Goal: Information Seeking & Learning: Learn about a topic

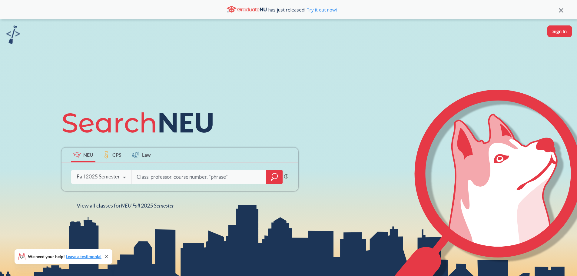
click at [207, 180] on input "search" at bounding box center [199, 177] width 126 height 13
type input "ENCP 6100"
click at [275, 174] on icon "magnifying glass" at bounding box center [274, 177] width 7 height 8
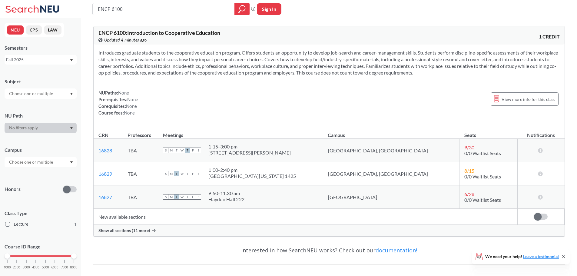
click at [313, 115] on div "NUPaths: None Prerequisites: None Corequisites: None Course fees: None View mor…" at bounding box center [329, 102] width 462 height 27
click at [147, 232] on span "Show all sections (11 more)" at bounding box center [124, 230] width 52 height 5
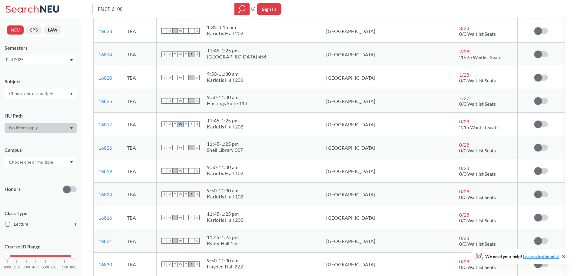
scroll to position [190, 0]
drag, startPoint x: 277, startPoint y: 36, endPoint x: 231, endPoint y: 25, distance: 47.3
click at [231, 25] on div "S M T W T F S 1:35 - 3:15 pm [PERSON_NAME][GEOGRAPHIC_DATA][PERSON_NAME] 202" at bounding box center [239, 30] width 155 height 13
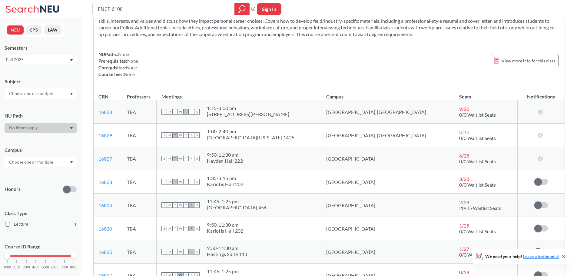
scroll to position [0, 0]
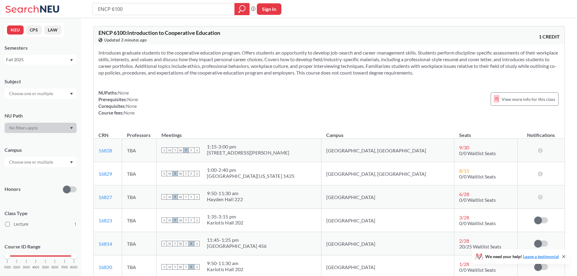
click at [399, 106] on div "NUPaths: None Prerequisites: None Corequisites: None Course fees: None View mor…" at bounding box center [329, 102] width 462 height 27
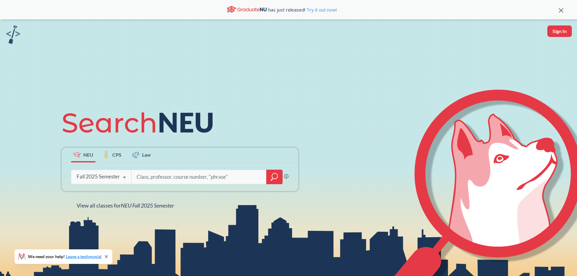
click at [224, 179] on input "search" at bounding box center [199, 177] width 126 height 13
type input "ie 6500"
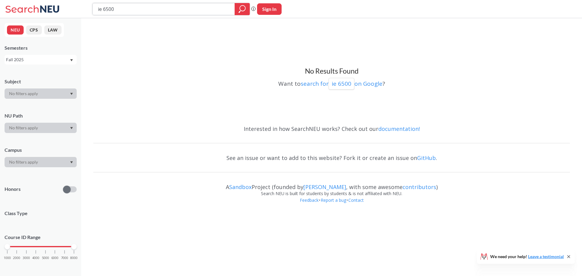
click at [242, 7] on icon "magnifying glass" at bounding box center [241, 9] width 7 height 8
click at [50, 62] on div "Fall 2025" at bounding box center [37, 59] width 63 height 7
drag, startPoint x: 120, startPoint y: 83, endPoint x: 133, endPoint y: 88, distance: 14.0
click at [120, 83] on div "Want to search for ie 6500 on Google ?" at bounding box center [331, 83] width 476 height 14
click at [238, 7] on div at bounding box center [242, 9] width 15 height 12
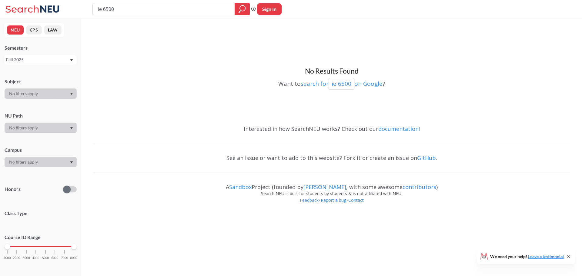
click at [43, 59] on div "Fall 2025" at bounding box center [37, 59] width 63 height 7
click at [41, 82] on div "Spring 2025" at bounding box center [42, 79] width 68 height 7
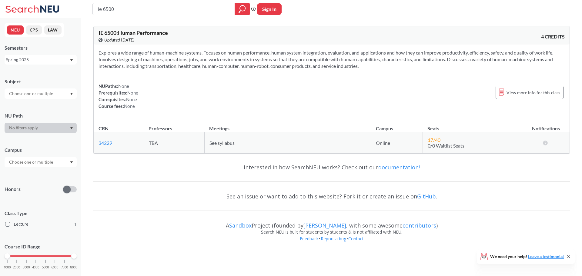
click at [254, 68] on section "Explores a wide range of human-machine systems. Focuses on human performance, h…" at bounding box center [331, 59] width 466 height 20
click at [124, 13] on input "ie 6500" at bounding box center [163, 9] width 133 height 10
drag, startPoint x: 122, startPoint y: 9, endPoint x: 104, endPoint y: 7, distance: 17.4
click at [104, 7] on input "ie 6500" at bounding box center [163, 9] width 133 height 10
type input "ie 7280"
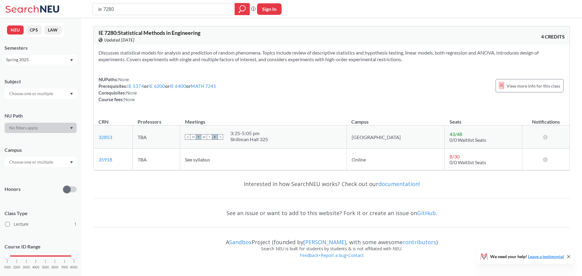
click at [37, 59] on div "Spring 2025" at bounding box center [37, 59] width 63 height 7
click at [35, 107] on div "Spring 2025" at bounding box center [42, 109] width 68 height 7
click at [36, 57] on div "Spring 2025" at bounding box center [37, 59] width 63 height 7
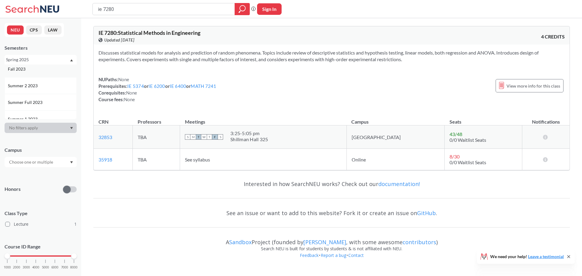
scroll to position [212, 0]
click at [40, 95] on div "Spring 2023" at bounding box center [42, 94] width 68 height 7
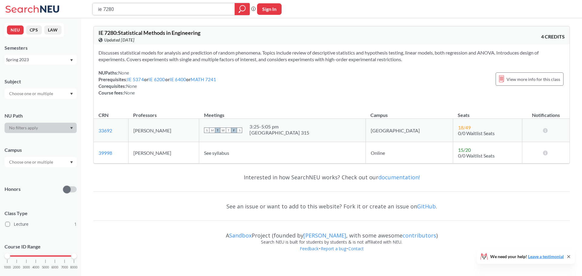
drag, startPoint x: 122, startPoint y: 9, endPoint x: 103, endPoint y: 8, distance: 18.5
click at [103, 8] on input "ie 7280" at bounding box center [163, 9] width 133 height 10
type input "ie 7315"
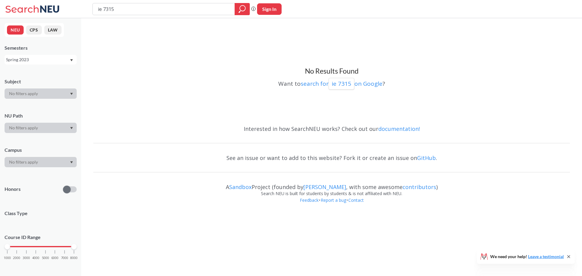
click at [41, 60] on div "Spring 2023" at bounding box center [37, 59] width 63 height 7
click at [36, 107] on div "Spring 2025" at bounding box center [42, 109] width 68 height 7
click at [40, 58] on div "Spring 2025" at bounding box center [37, 59] width 63 height 7
click at [39, 71] on div "Fall 2025" at bounding box center [42, 73] width 68 height 7
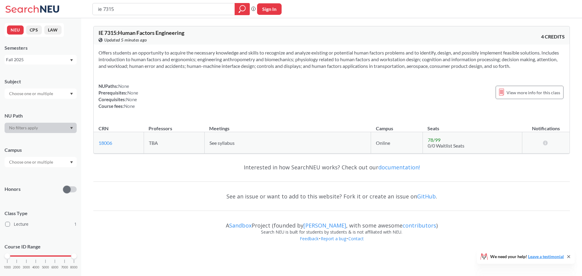
click at [246, 100] on div "NUPaths: None Prerequisites: None Corequisites: None Course fees: None View mor…" at bounding box center [331, 96] width 466 height 27
click at [62, 61] on div "Fall 2025" at bounding box center [37, 59] width 63 height 7
click at [45, 94] on div "Fall 2024" at bounding box center [42, 95] width 68 height 7
click at [56, 58] on div "Fall 2024" at bounding box center [37, 59] width 63 height 7
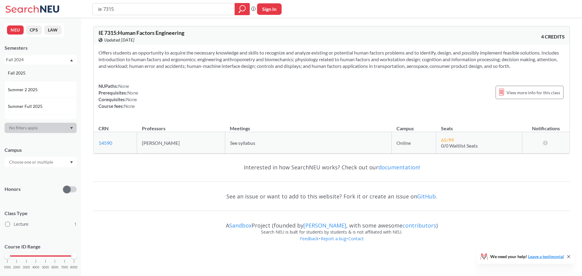
click at [45, 77] on div "Fall 2025" at bounding box center [41, 73] width 72 height 17
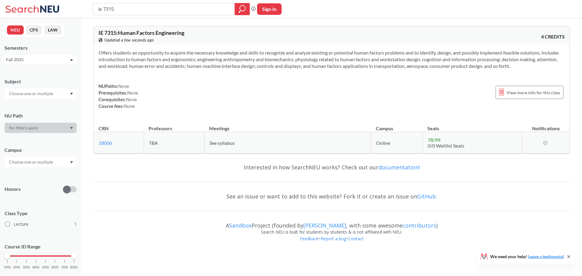
click at [201, 72] on div "Offers students an opportunity to acquire the necessary knowledge and skills to…" at bounding box center [332, 82] width 476 height 75
click at [102, 146] on td "18006 View this section on Banner." at bounding box center [119, 143] width 50 height 22
click at [102, 144] on link "18006" at bounding box center [105, 143] width 14 height 6
click at [60, 58] on div "Fall 2025" at bounding box center [37, 59] width 63 height 7
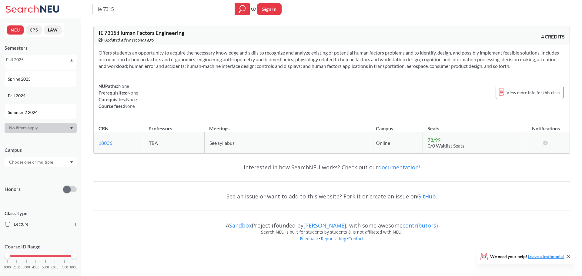
click at [40, 96] on div "Fall 2024" at bounding box center [42, 95] width 68 height 7
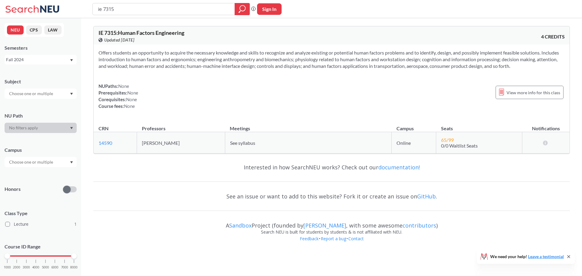
click at [39, 60] on div "Fall 2024" at bounding box center [37, 59] width 63 height 7
click at [39, 77] on div "Fall 2025" at bounding box center [41, 73] width 72 height 17
click at [38, 61] on div "Fall 2025" at bounding box center [37, 59] width 63 height 7
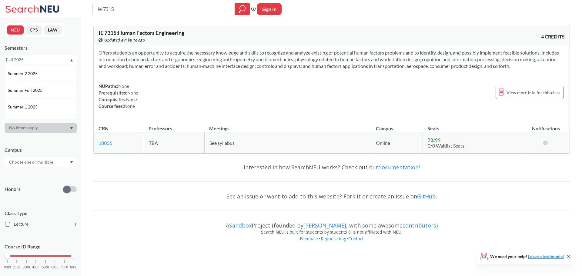
scroll to position [30, 0]
click at [36, 105] on div "Spring 2025" at bounding box center [41, 109] width 72 height 17
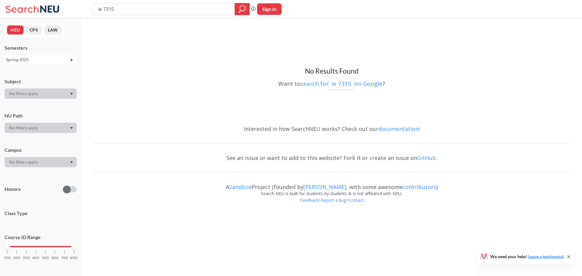
click at [29, 59] on div "Spring 2025" at bounding box center [37, 59] width 63 height 7
click at [35, 82] on div "Spring 2025" at bounding box center [42, 79] width 68 height 7
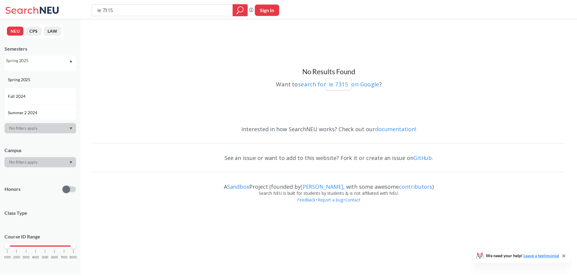
scroll to position [0, 0]
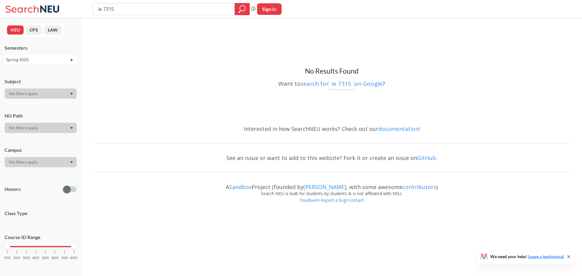
click at [32, 60] on div "Spring 2025" at bounding box center [37, 59] width 63 height 7
click at [38, 60] on div "Spring 2025" at bounding box center [37, 59] width 63 height 7
drag, startPoint x: 117, startPoint y: 12, endPoint x: 103, endPoint y: 12, distance: 13.6
click at [103, 12] on input "ie 7315" at bounding box center [163, 9] width 133 height 10
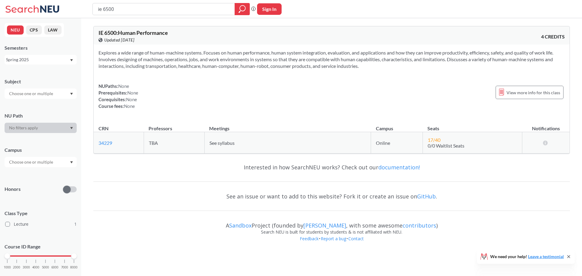
click at [231, 66] on section "Explores a wide range of human-machine systems. Focuses on human performance, h…" at bounding box center [331, 59] width 466 height 20
click at [288, 69] on section "Explores a wide range of human-machine systems. Focuses on human performance, h…" at bounding box center [331, 59] width 466 height 20
drag, startPoint x: 127, startPoint y: 10, endPoint x: 103, endPoint y: 5, distance: 24.4
click at [103, 5] on input "ie 6500" at bounding box center [163, 9] width 133 height 10
type input "ie 6200"
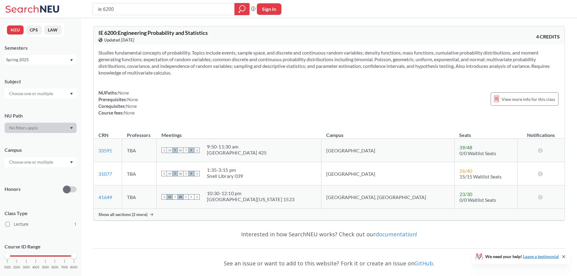
click at [138, 212] on span "Show all sections (2 more)" at bounding box center [122, 214] width 49 height 5
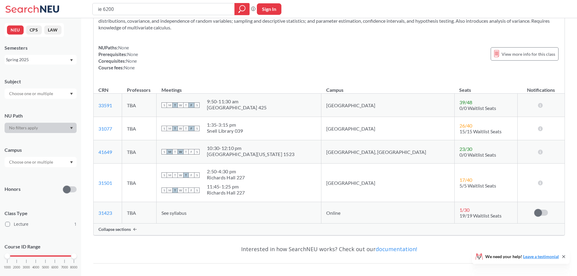
scroll to position [30, 0]
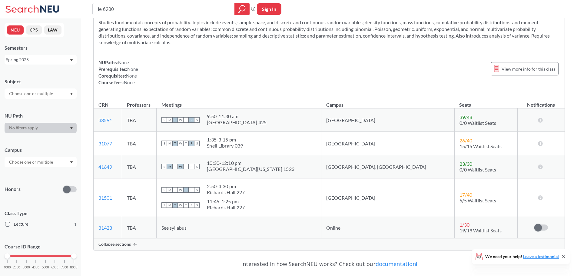
click at [42, 57] on div "Spring 2025" at bounding box center [37, 59] width 63 height 7
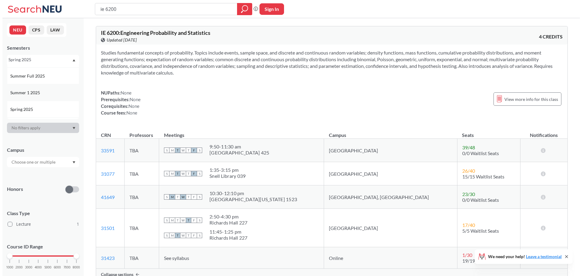
scroll to position [61, 0]
click at [31, 94] on div "Fall 2024" at bounding box center [42, 95] width 68 height 7
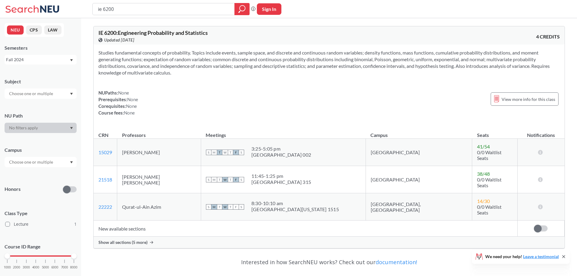
click at [137, 240] on span "Show all sections (5 more)" at bounding box center [122, 242] width 49 height 5
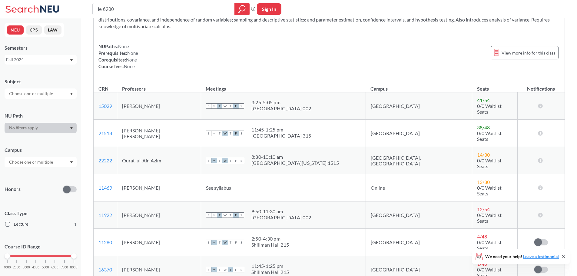
scroll to position [61, 0]
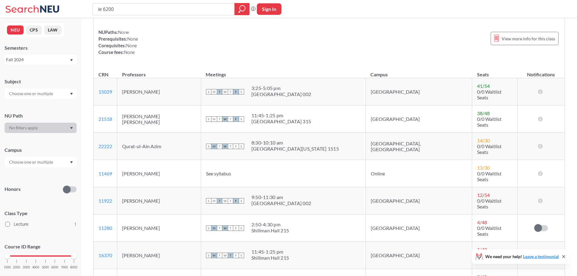
click at [25, 64] on div "Fall 2024" at bounding box center [41, 60] width 72 height 10
click at [24, 59] on div "Fall 2024" at bounding box center [37, 59] width 63 height 7
click at [25, 80] on span "Spring 2025" at bounding box center [20, 79] width 24 height 7
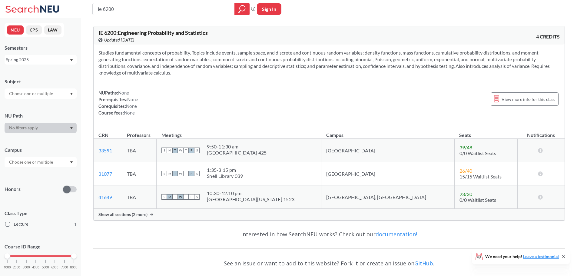
click at [57, 61] on div "Spring 2025" at bounding box center [37, 59] width 63 height 7
click at [43, 79] on div "Spring 2025" at bounding box center [42, 79] width 68 height 7
click at [49, 60] on div "Spring 2025" at bounding box center [37, 59] width 63 height 7
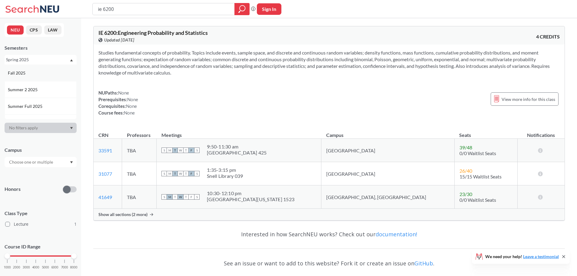
click at [41, 74] on div "Fall 2025" at bounding box center [42, 73] width 68 height 7
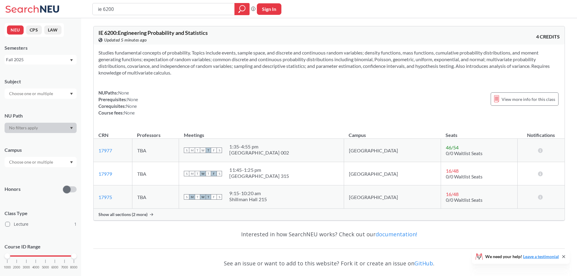
click at [263, 97] on div "NUPaths: None Prerequisites: None Corequisites: None Course fees: None View mor…" at bounding box center [329, 102] width 462 height 27
click at [126, 215] on span "Show all sections (2 more)" at bounding box center [122, 214] width 49 height 5
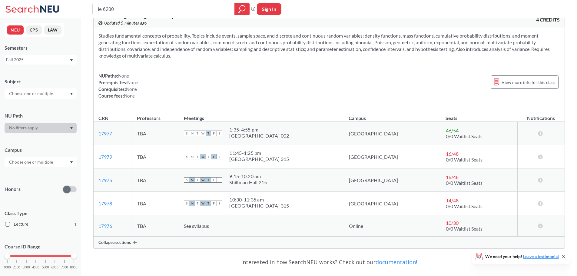
scroll to position [30, 0]
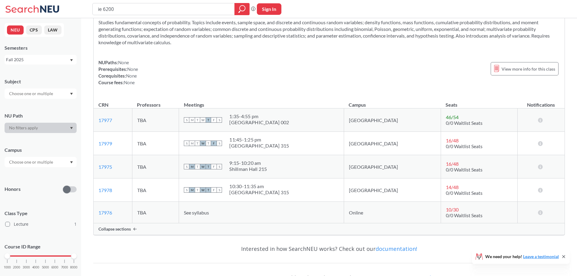
click at [62, 58] on div "Fall 2025" at bounding box center [37, 59] width 63 height 7
click at [47, 108] on div "Spring 2025" at bounding box center [42, 109] width 68 height 7
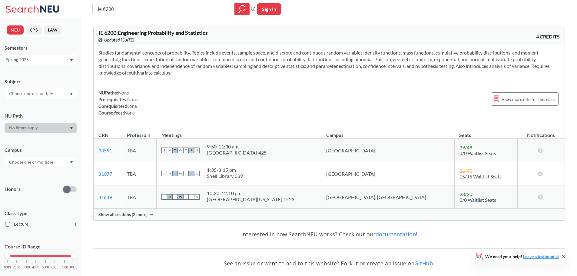
click at [126, 212] on span "Show all sections (2 more)" at bounding box center [122, 214] width 49 height 5
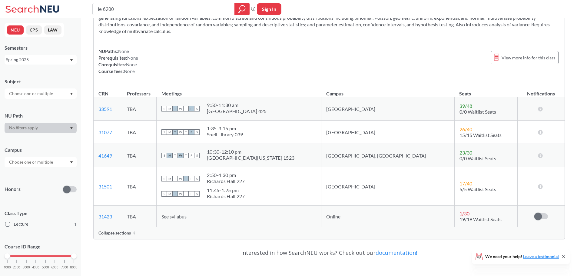
scroll to position [102, 0]
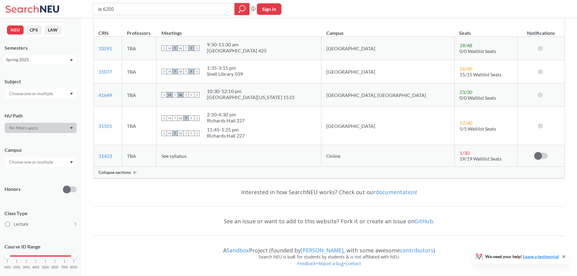
click at [62, 58] on div "Spring 2025" at bounding box center [37, 59] width 63 height 7
click at [50, 94] on div "Fall 2024" at bounding box center [42, 95] width 68 height 7
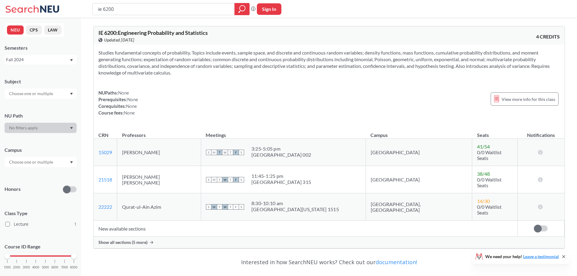
click at [138, 240] on span "Show all sections (5 more)" at bounding box center [122, 242] width 49 height 5
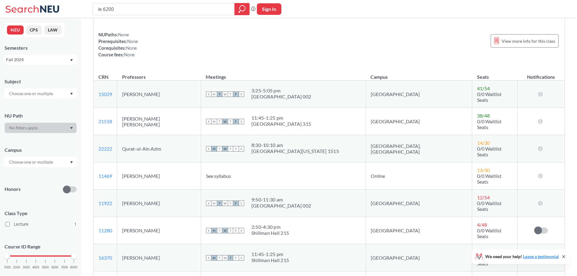
scroll to position [61, 0]
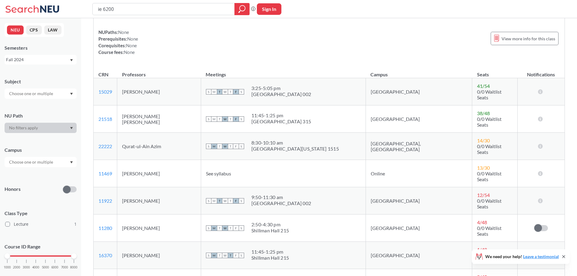
click at [56, 61] on div "Fall 2024" at bounding box center [37, 59] width 63 height 7
click at [32, 70] on div "Spring 2024" at bounding box center [42, 71] width 68 height 7
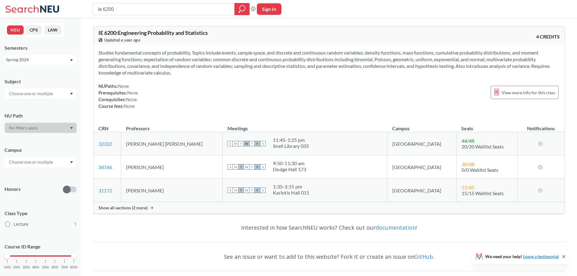
click at [145, 211] on div "Show all sections (2 more)" at bounding box center [329, 208] width 471 height 12
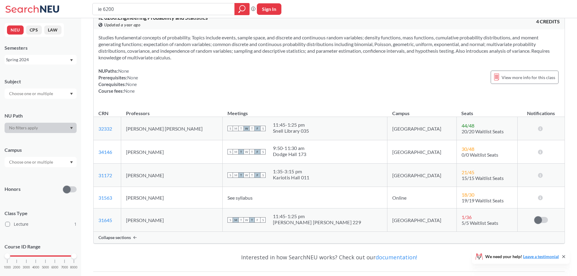
scroll to position [30, 0]
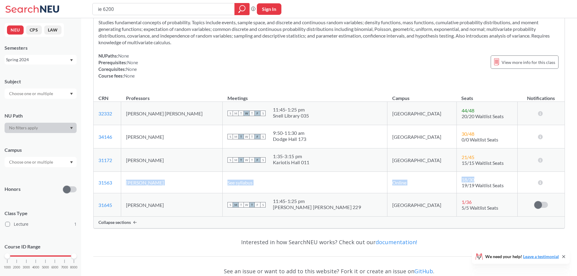
drag, startPoint x: 495, startPoint y: 182, endPoint x: 135, endPoint y: 181, distance: 360.0
click at [135, 181] on tr "31563 View this section on Banner. Douglas Schmucker See syllabus Online 18 / 3…" at bounding box center [329, 183] width 471 height 22
click at [166, 188] on td "Douglas Schmucker" at bounding box center [172, 183] width 102 height 22
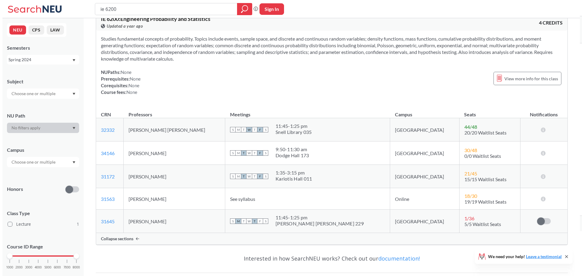
scroll to position [0, 0]
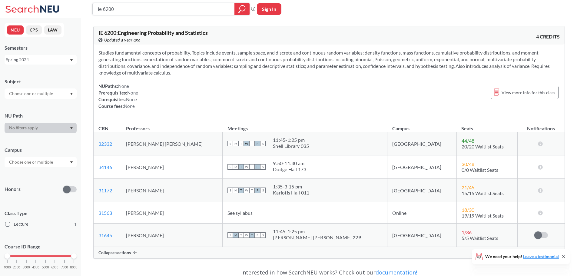
click at [136, 10] on input "ie 6200" at bounding box center [163, 9] width 133 height 10
click at [136, 8] on input "ie 6200" at bounding box center [163, 9] width 133 height 10
drag, startPoint x: 120, startPoint y: 9, endPoint x: 106, endPoint y: 9, distance: 14.5
click at [106, 9] on input "ie 6200" at bounding box center [163, 9] width 133 height 10
type input "ie 6500"
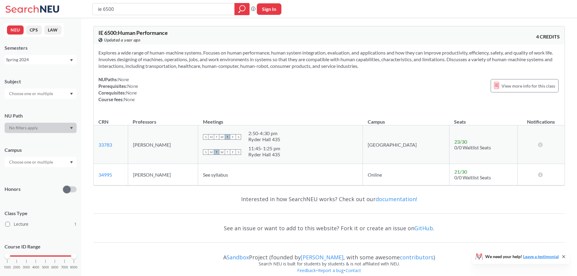
click at [44, 61] on div "Spring 2024" at bounding box center [37, 59] width 63 height 7
click at [42, 72] on div "Fall 2025" at bounding box center [42, 73] width 68 height 7
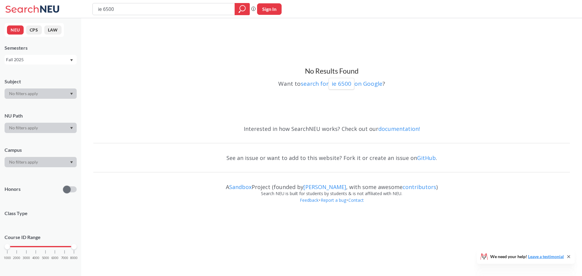
click at [30, 56] on div "Fall 2025" at bounding box center [41, 60] width 72 height 10
click at [42, 105] on div "Spring 2025" at bounding box center [41, 109] width 72 height 17
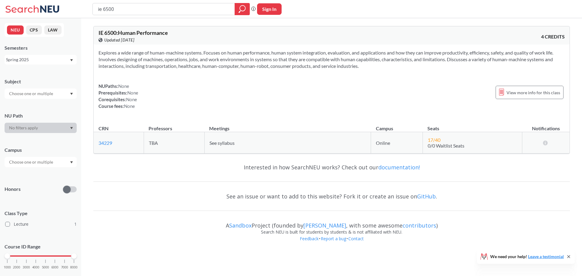
click at [24, 59] on div "Spring 2025" at bounding box center [37, 59] width 63 height 7
click at [37, 106] on div "Spring 2025" at bounding box center [42, 109] width 68 height 7
click at [35, 62] on div "Spring 2025" at bounding box center [37, 59] width 63 height 7
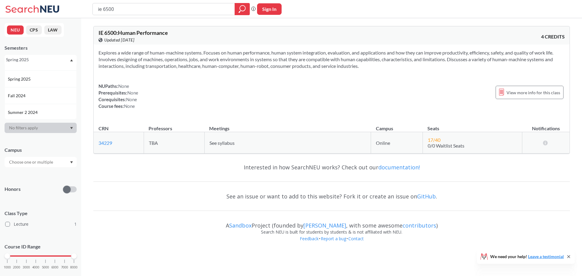
scroll to position [91, 0]
click at [30, 67] on div "Fall 2024" at bounding box center [42, 65] width 68 height 7
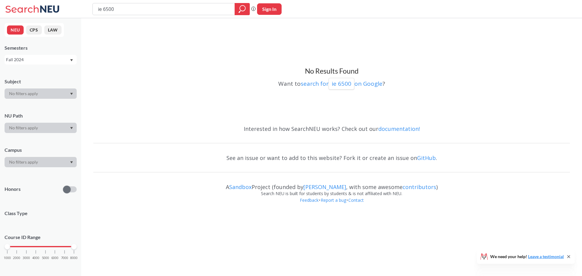
click at [31, 58] on div "Fall 2024" at bounding box center [37, 59] width 63 height 7
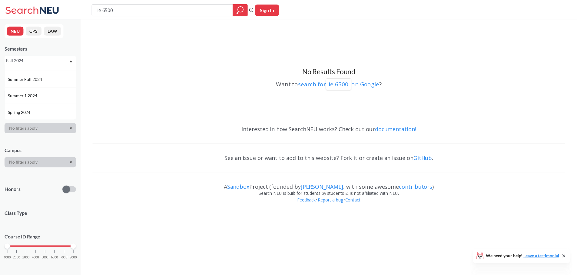
scroll to position [121, 0]
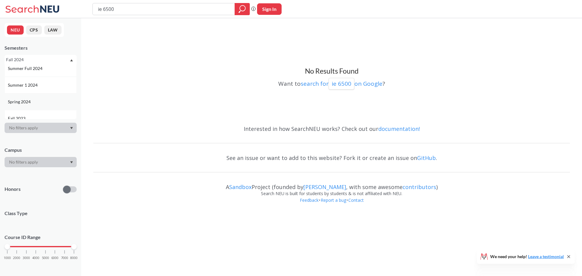
click at [34, 103] on div "Spring 2024" at bounding box center [42, 101] width 68 height 7
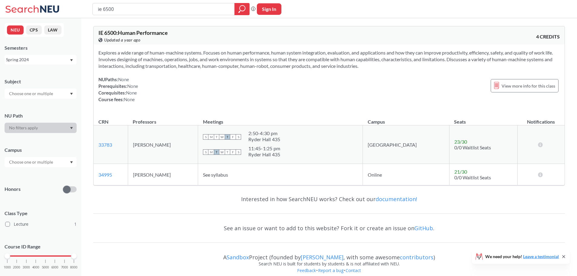
click at [56, 58] on div "Spring 2024" at bounding box center [37, 59] width 63 height 7
click at [134, 7] on input "ie 6500" at bounding box center [163, 9] width 133 height 10
drag, startPoint x: 107, startPoint y: 7, endPoint x: 104, endPoint y: 7, distance: 3.3
click at [104, 7] on input "ie 6500" at bounding box center [163, 9] width 133 height 10
type input "ie 7280"
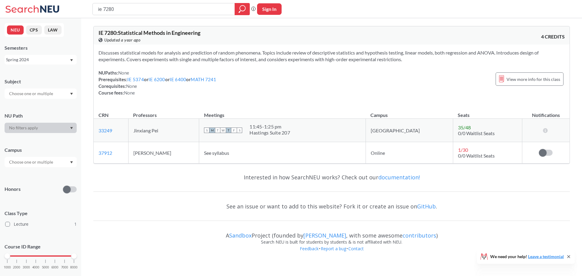
click at [52, 60] on div "Spring 2024" at bounding box center [37, 59] width 63 height 7
click at [49, 82] on div "Spring 2025" at bounding box center [41, 79] width 72 height 17
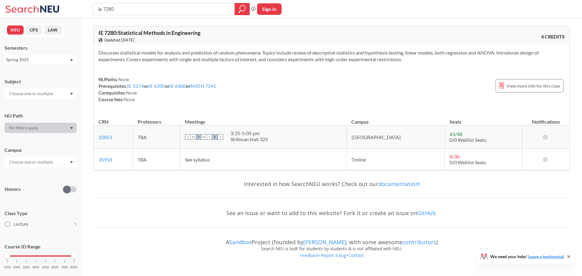
click at [49, 60] on div "Spring 2025" at bounding box center [37, 59] width 63 height 7
click at [44, 102] on div "Spring 2024" at bounding box center [42, 101] width 68 height 7
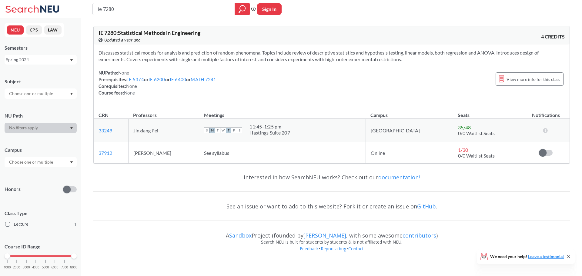
click at [312, 96] on div "NUPaths: None Prerequisites: IE 5374 or IE 6200 or IE 6400 or MATH 7241 Corequi…" at bounding box center [331, 82] width 466 height 27
drag, startPoint x: 476, startPoint y: 156, endPoint x: 431, endPoint y: 147, distance: 45.5
click at [453, 147] on td "1 / 30 0/0 Waitlist Seats" at bounding box center [487, 153] width 69 height 22
click at [476, 134] on td "35 / 48 0/0 Waitlist Seats" at bounding box center [487, 130] width 69 height 23
drag, startPoint x: 476, startPoint y: 156, endPoint x: 432, endPoint y: 126, distance: 53.7
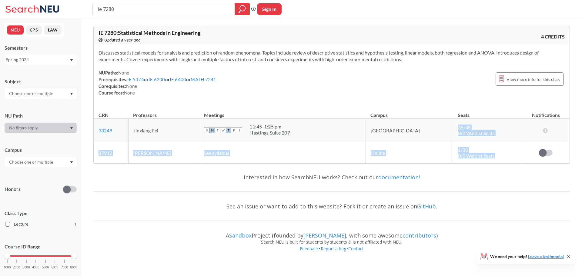
click at [432, 126] on tbody "33249 View this section on Banner. Jinxiang Pei S M T W T F S 11:45 - 1:25 pm H…" at bounding box center [332, 141] width 476 height 45
drag, startPoint x: 136, startPoint y: 12, endPoint x: 104, endPoint y: 9, distance: 32.2
click at [104, 9] on input "ie 7280" at bounding box center [163, 9] width 133 height 10
type input "ie 7315"
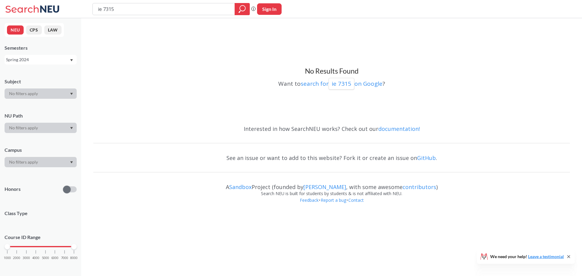
click at [23, 62] on div "Spring 2024" at bounding box center [37, 59] width 63 height 7
click at [31, 75] on div "Fall 2025" at bounding box center [42, 73] width 68 height 7
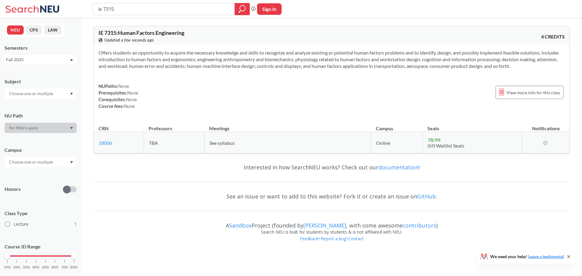
click at [50, 54] on div "Semesters Fall 2025" at bounding box center [41, 55] width 72 height 20
click at [50, 56] on div "Fall 2025" at bounding box center [41, 60] width 72 height 10
click at [47, 70] on div "Fall 2025" at bounding box center [42, 73] width 68 height 7
click at [215, 106] on div "NUPaths: None Prerequisites: None Corequisites: None Course fees: None View mor…" at bounding box center [331, 96] width 466 height 27
drag, startPoint x: 468, startPoint y: 146, endPoint x: 424, endPoint y: 139, distance: 44.4
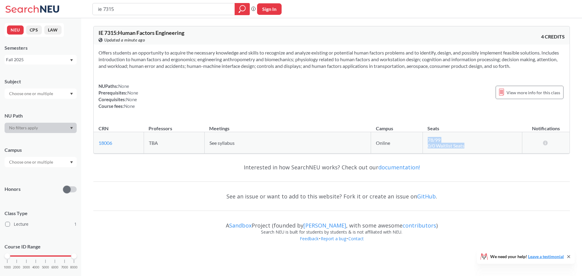
click at [424, 139] on td "78 / 99 0/0 Waitlist Seats" at bounding box center [471, 143] width 99 height 22
click at [435, 141] on span "78 / 99" at bounding box center [434, 140] width 13 height 6
drag, startPoint x: 464, startPoint y: 144, endPoint x: 428, endPoint y: 141, distance: 35.9
click at [428, 141] on td "78 / 99 0/0 Waitlist Seats" at bounding box center [471, 143] width 99 height 22
click at [455, 149] on td "78 / 99 0/0 Waitlist Seats" at bounding box center [471, 143] width 99 height 22
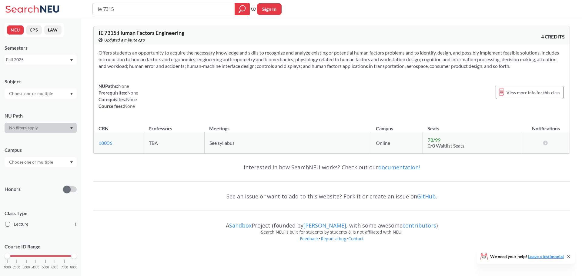
click at [455, 139] on td "78 / 99 0/0 Waitlist Seats" at bounding box center [471, 143] width 99 height 22
click at [474, 147] on td "78 / 99 0/0 Waitlist Seats" at bounding box center [471, 143] width 99 height 22
drag, startPoint x: 439, startPoint y: 139, endPoint x: 427, endPoint y: 139, distance: 12.4
click at [428, 139] on span "78 / 99" at bounding box center [434, 140] width 13 height 6
click at [454, 142] on td "78 / 99 0/0 Waitlist Seats" at bounding box center [471, 143] width 99 height 22
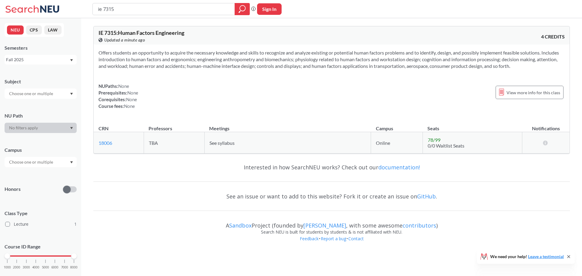
click at [53, 58] on div "Fall 2025" at bounding box center [37, 59] width 63 height 7
click at [38, 97] on div "Fall 2024" at bounding box center [42, 95] width 68 height 7
click at [37, 58] on div "Fall 2024" at bounding box center [37, 59] width 63 height 7
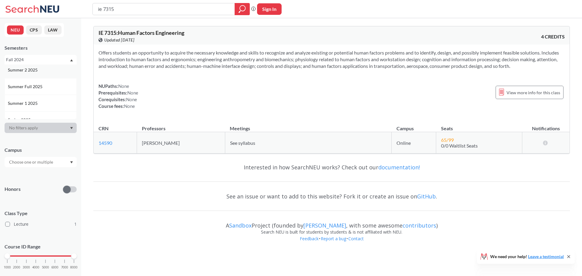
scroll to position [30, 0]
click at [39, 106] on div "Spring 2025" at bounding box center [42, 109] width 68 height 7
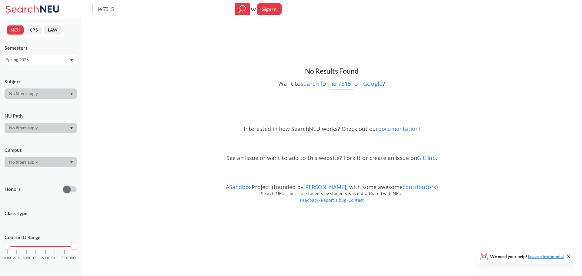
click at [38, 59] on div "Spring 2025" at bounding box center [37, 59] width 63 height 7
click at [36, 105] on div "Spring 2025" at bounding box center [41, 109] width 72 height 17
click at [57, 58] on div "Spring 2025" at bounding box center [37, 59] width 63 height 7
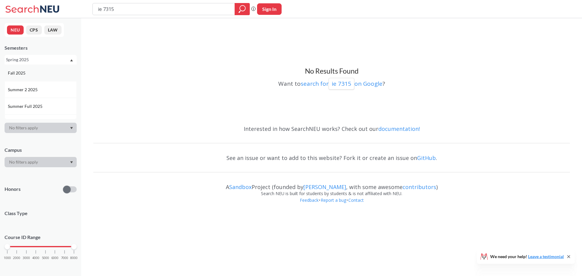
click at [48, 77] on div "Fall 2025" at bounding box center [41, 73] width 72 height 17
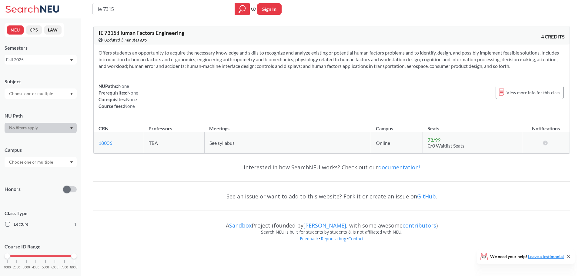
click at [44, 63] on div "Fall 2025" at bounding box center [41, 60] width 72 height 10
click at [50, 107] on div "Summer Full 2025" at bounding box center [42, 106] width 68 height 7
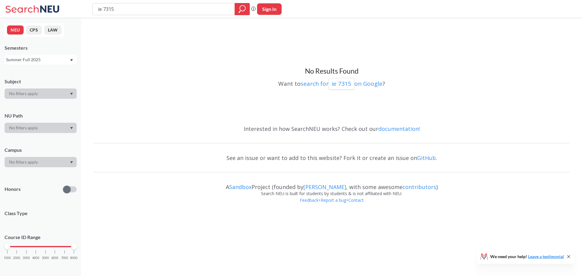
click at [41, 58] on div "Summer Full 2025" at bounding box center [37, 59] width 63 height 7
click at [47, 106] on div "Spring 2025" at bounding box center [42, 109] width 68 height 7
click at [42, 62] on div "Spring 2025" at bounding box center [37, 59] width 63 height 7
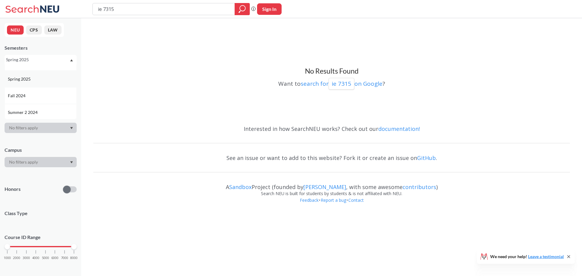
click at [40, 79] on div "Spring 2025" at bounding box center [42, 79] width 68 height 7
click at [38, 60] on div "Spring 2025" at bounding box center [37, 59] width 63 height 7
click at [39, 73] on div "Spring 2024" at bounding box center [42, 71] width 68 height 7
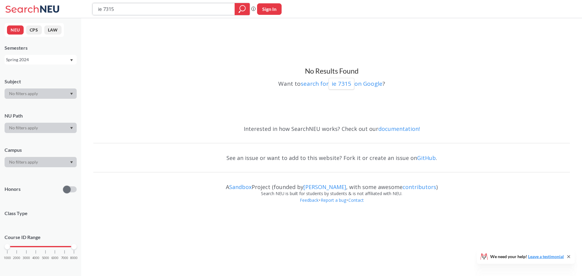
drag, startPoint x: 129, startPoint y: 9, endPoint x: 103, endPoint y: 4, distance: 26.8
click at [103, 4] on input "ie 7315" at bounding box center [163, 9] width 133 height 10
type input "ie 7280"
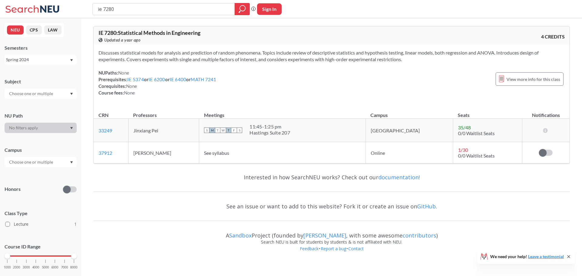
click at [32, 59] on div "Spring 2024" at bounding box center [37, 59] width 63 height 7
click at [44, 108] on div "Spring 2025" at bounding box center [42, 109] width 68 height 7
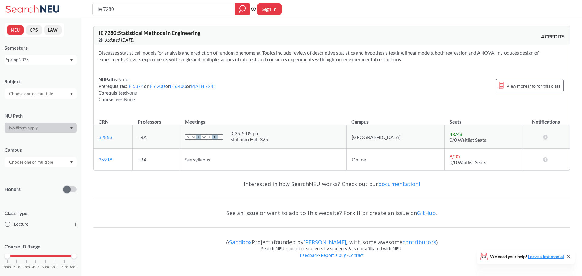
click at [56, 60] on div "Spring 2025" at bounding box center [37, 59] width 63 height 7
click at [35, 111] on div "Spring 2025" at bounding box center [42, 109] width 68 height 7
click at [268, 97] on div "NUPaths: None Prerequisites: IE 5374 or IE 6200 or IE 6400 or MATH 7241 Corequi…" at bounding box center [331, 89] width 466 height 27
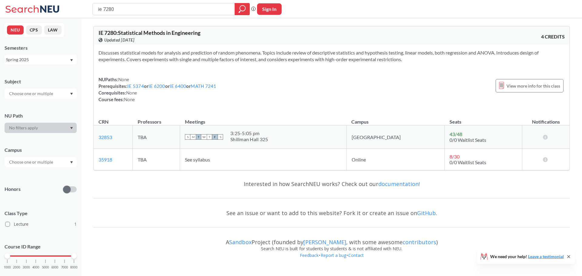
click at [42, 57] on div "Spring 2025" at bounding box center [37, 59] width 63 height 7
click at [42, 74] on div "Fall 2025" at bounding box center [42, 73] width 68 height 7
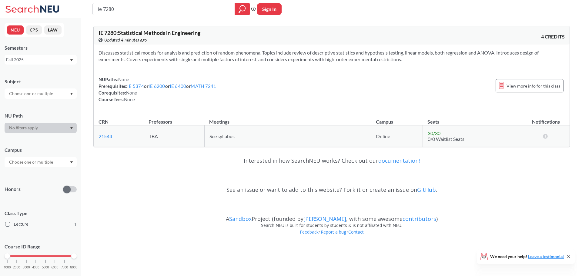
click at [45, 59] on div "Fall 2025" at bounding box center [37, 59] width 63 height 7
click at [35, 98] on div "Fall 2024" at bounding box center [42, 95] width 68 height 7
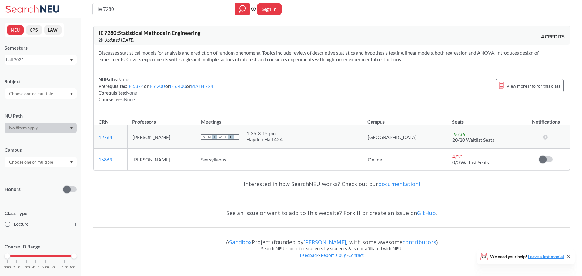
click at [72, 56] on div "Fall 2024" at bounding box center [41, 60] width 72 height 10
click at [57, 73] on div "Fall 2025" at bounding box center [42, 73] width 68 height 7
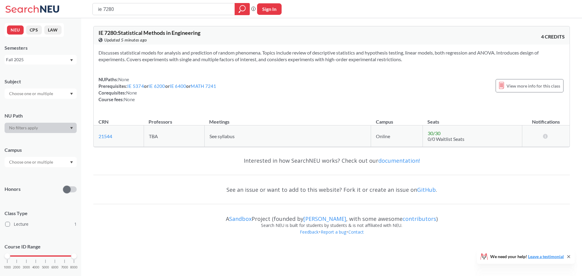
click at [54, 59] on div "Fall 2025" at bounding box center [37, 59] width 63 height 7
click at [50, 107] on div "Spring 2025" at bounding box center [42, 109] width 68 height 7
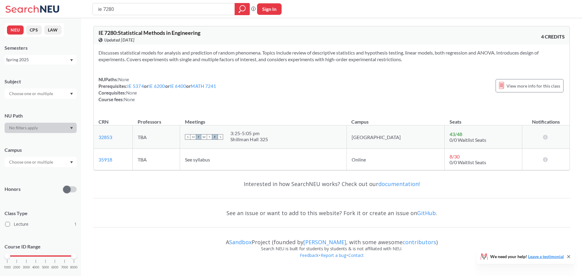
click at [43, 60] on div "Spring 2025" at bounding box center [37, 59] width 63 height 7
click at [41, 94] on div "Fall 2024" at bounding box center [42, 95] width 68 height 7
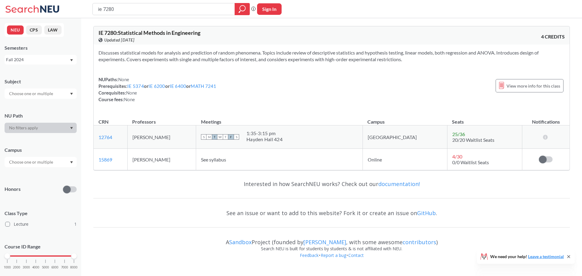
click at [44, 58] on div "Fall 2024" at bounding box center [37, 59] width 63 height 7
click at [45, 100] on div "Spring 2024" at bounding box center [42, 101] width 68 height 7
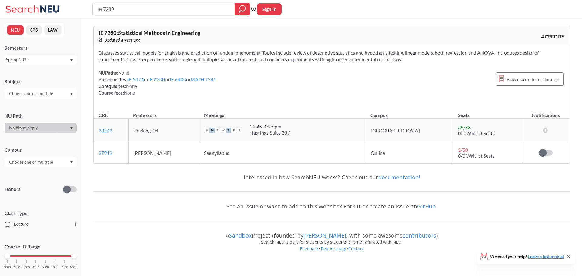
drag, startPoint x: 118, startPoint y: 6, endPoint x: 68, endPoint y: -1, distance: 50.4
click at [68, 0] on html "ie 7280 Phrase search guarantees the exact search appears in the results. Ex. I…" at bounding box center [291, 138] width 582 height 276
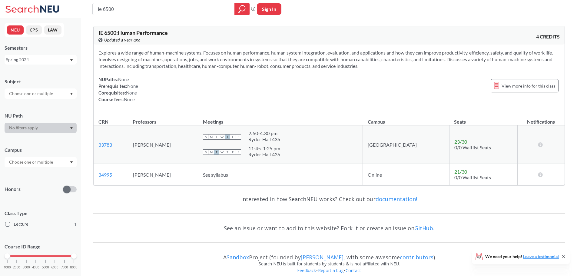
click at [60, 62] on div "Spring 2024" at bounding box center [37, 59] width 63 height 7
click at [50, 74] on div "Fall 2025" at bounding box center [42, 73] width 68 height 7
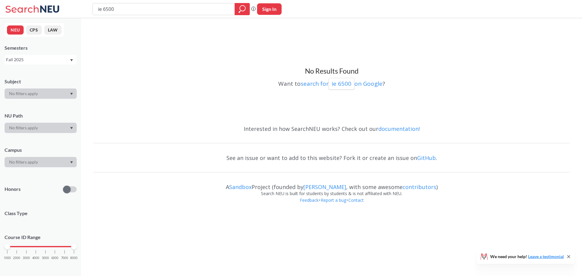
click at [52, 58] on div "Fall 2025" at bounding box center [37, 59] width 63 height 7
click at [47, 107] on div "Spring 2025" at bounding box center [42, 109] width 68 height 7
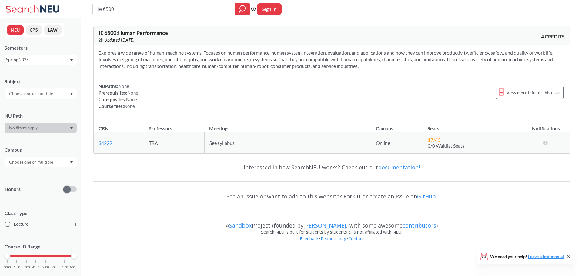
click at [45, 62] on div "Spring 2025" at bounding box center [37, 59] width 63 height 7
click at [43, 92] on div "Fall 2024" at bounding box center [42, 95] width 68 height 7
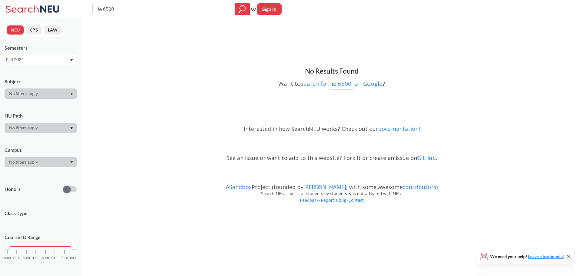
click at [48, 59] on div "Fall 2024" at bounding box center [37, 59] width 63 height 7
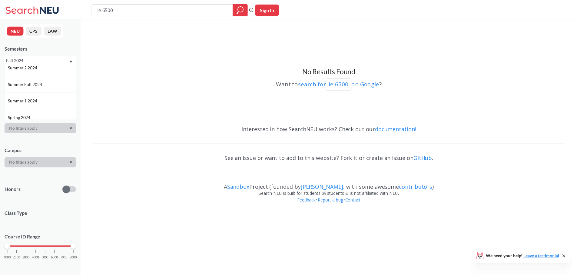
scroll to position [121, 0]
click at [43, 100] on div "Spring 2024" at bounding box center [42, 101] width 68 height 7
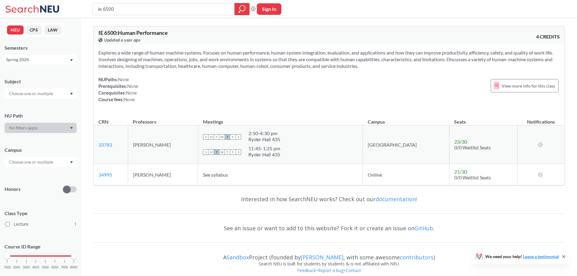
click at [295, 154] on div "S M T W T F S 11:45 - 1:25 pm Ryder Hall 435" at bounding box center [280, 151] width 155 height 13
drag, startPoint x: 101, startPoint y: 168, endPoint x: 472, endPoint y: 178, distance: 371.1
click at [472, 178] on tr "34995 View this section on Banner. Yingzi Lin See syllabus Online 21 / 30 0/0 W…" at bounding box center [329, 175] width 471 height 22
click at [473, 177] on td "21 / 30 0/0 Waitlist Seats" at bounding box center [483, 175] width 68 height 22
click at [59, 61] on div "Spring 2024" at bounding box center [37, 59] width 63 height 7
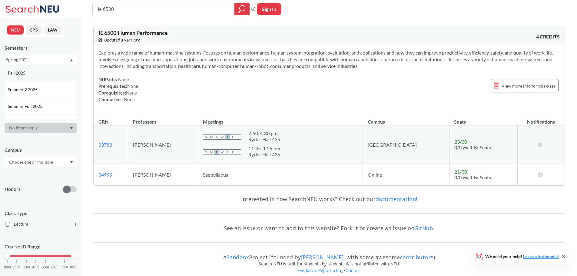
click at [55, 75] on div "Fall 2025" at bounding box center [42, 73] width 68 height 7
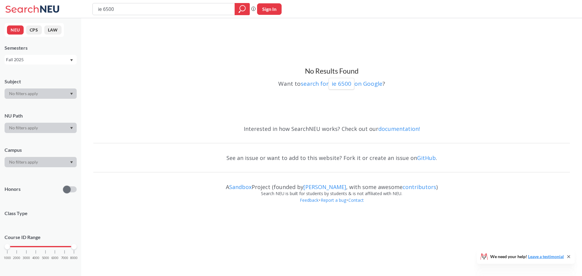
click at [57, 57] on div "Fall 2025" at bounding box center [37, 59] width 63 height 7
click at [52, 93] on div "Fall 2024" at bounding box center [42, 95] width 68 height 7
drag, startPoint x: 117, startPoint y: 7, endPoint x: 106, endPoint y: 7, distance: 10.6
click at [106, 7] on input "ie 6500" at bounding box center [163, 9] width 133 height 10
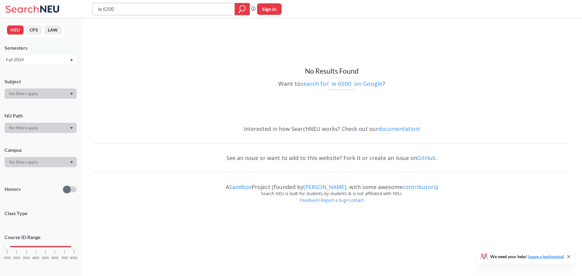
type input "ie 6200"
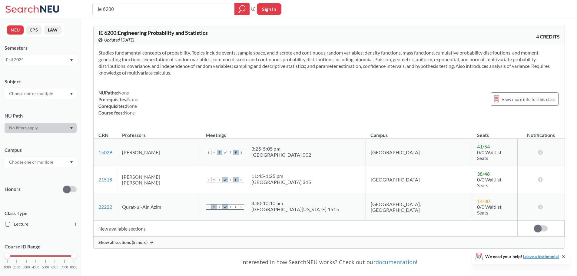
click at [136, 240] on span "Show all sections (5 more)" at bounding box center [122, 242] width 49 height 5
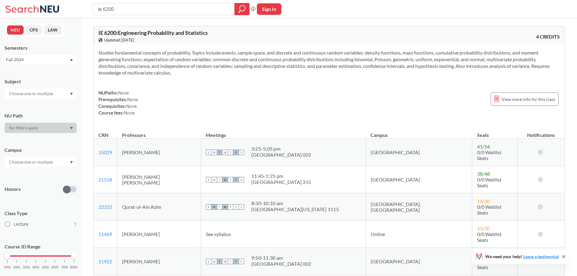
click at [36, 60] on div "Fall 2024" at bounding box center [37, 59] width 63 height 7
click at [40, 74] on div "Fall 2025" at bounding box center [42, 73] width 68 height 7
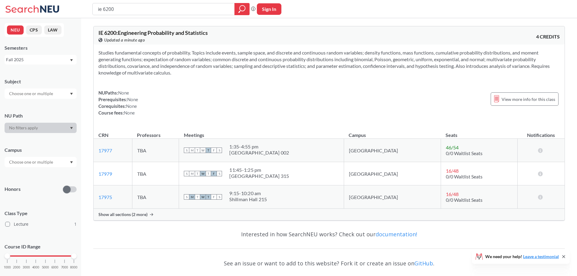
click at [135, 215] on span "Show all sections (2 more)" at bounding box center [122, 214] width 49 height 5
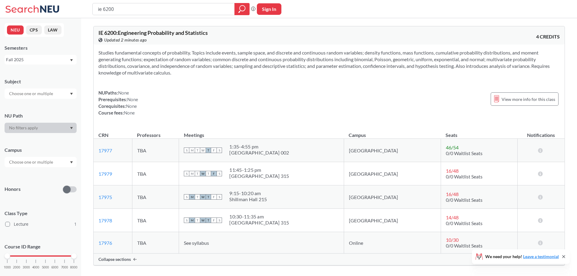
click at [43, 59] on div "Fall 2025" at bounding box center [37, 59] width 63 height 7
click at [46, 105] on div "Spring 2025" at bounding box center [41, 109] width 72 height 17
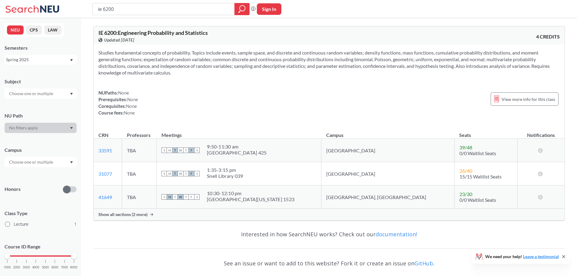
click at [142, 220] on div "Show all sections (2 more)" at bounding box center [329, 215] width 471 height 12
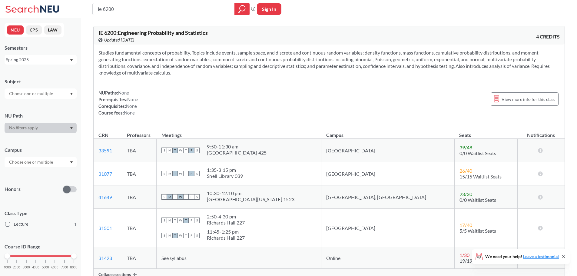
scroll to position [30, 0]
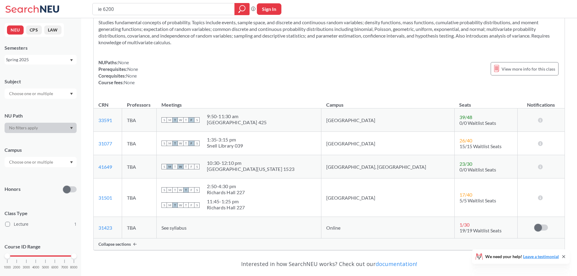
click at [29, 58] on div "Spring 2025" at bounding box center [37, 59] width 63 height 7
click at [38, 76] on div "Fall 2025" at bounding box center [42, 73] width 68 height 7
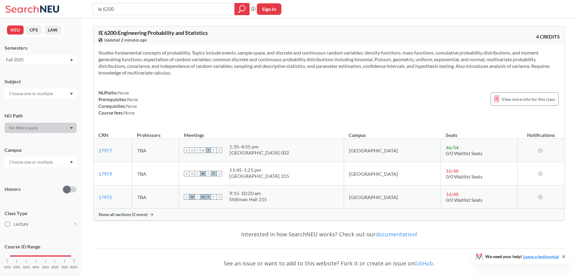
click at [131, 215] on span "Show all sections (2 more)" at bounding box center [122, 214] width 49 height 5
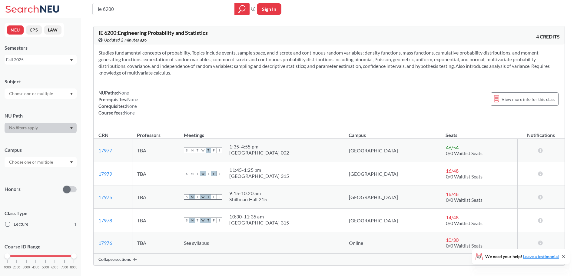
click at [41, 59] on div "Fall 2025" at bounding box center [37, 59] width 63 height 7
click at [42, 107] on div "Spring 2025" at bounding box center [42, 109] width 68 height 7
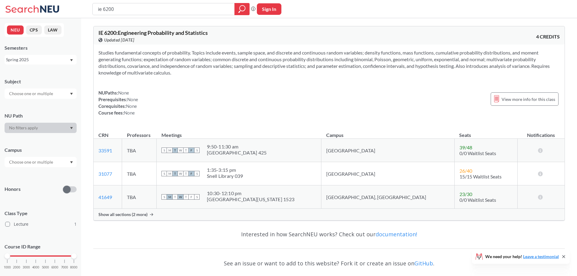
click at [125, 211] on div "Show all sections (2 more)" at bounding box center [329, 215] width 471 height 12
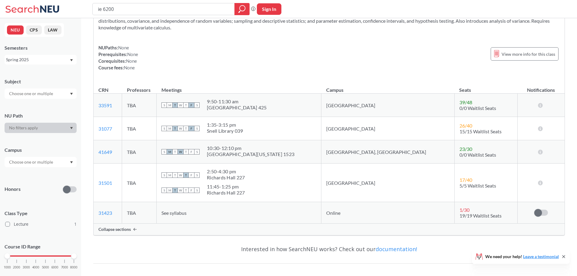
scroll to position [30, 0]
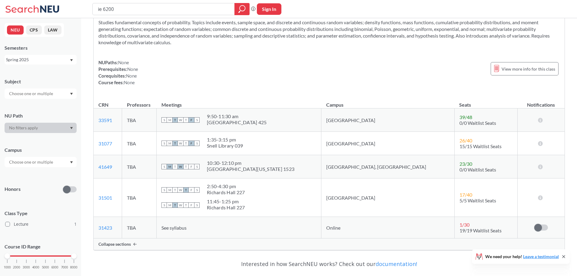
click at [43, 59] on div "Spring 2025" at bounding box center [37, 59] width 63 height 7
click at [42, 92] on div "Fall 2024" at bounding box center [42, 95] width 68 height 7
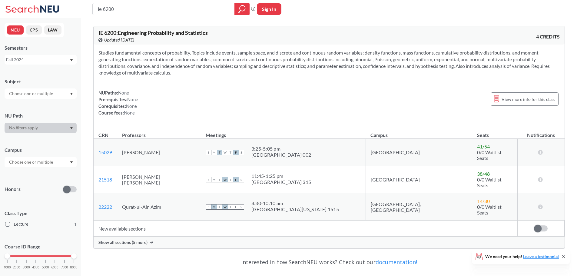
click at [143, 240] on span "Show all sections (5 more)" at bounding box center [122, 242] width 49 height 5
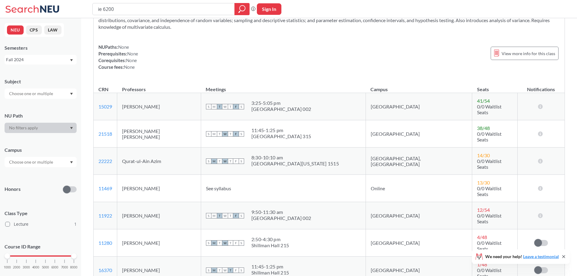
scroll to position [61, 0]
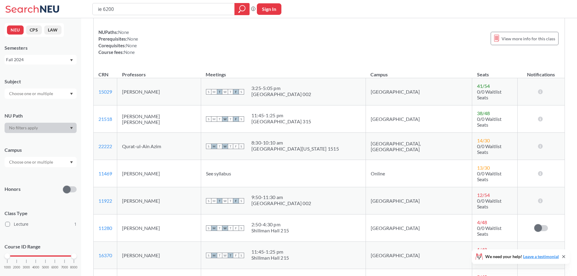
click at [57, 58] on div "Fall 2024" at bounding box center [37, 59] width 63 height 7
click at [45, 100] on div "Spring 2024" at bounding box center [42, 101] width 68 height 7
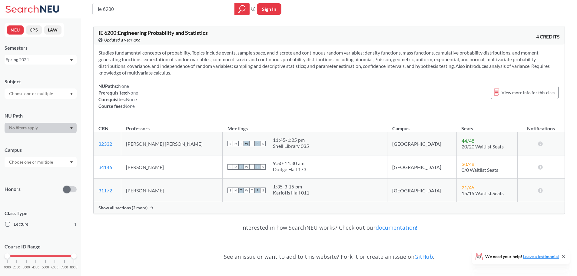
click at [141, 205] on div "Show all sections (2 more)" at bounding box center [329, 208] width 471 height 12
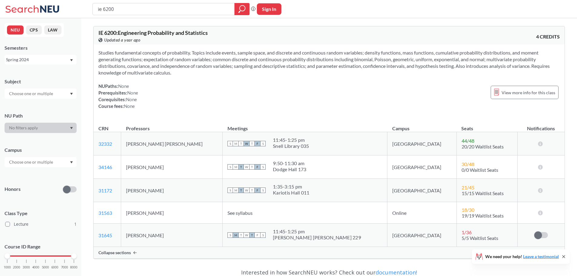
click at [47, 60] on div "Spring 2024" at bounding box center [37, 59] width 63 height 7
click at [37, 74] on div "Fall 2025" at bounding box center [42, 73] width 68 height 7
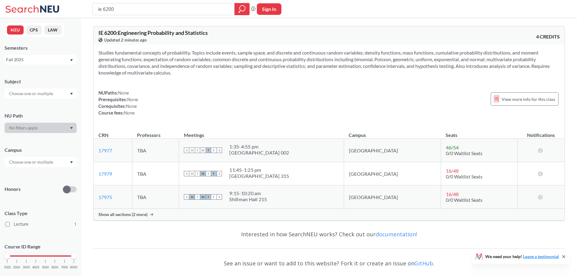
click at [135, 215] on span "Show all sections (2 more)" at bounding box center [122, 214] width 49 height 5
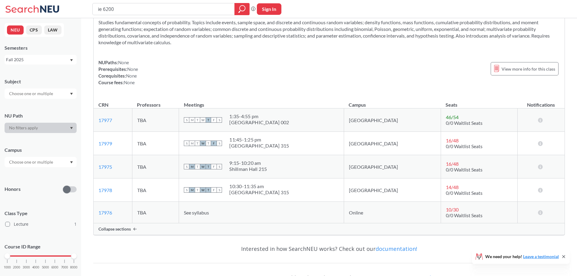
click at [130, 230] on span "Collapse sections" at bounding box center [114, 228] width 32 height 5
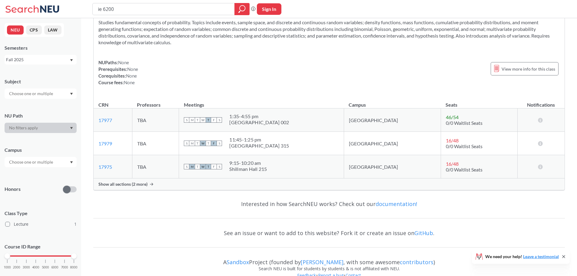
scroll to position [42, 0]
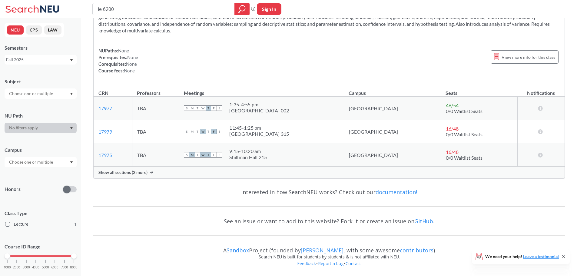
click at [122, 171] on span "Show all sections (2 more)" at bounding box center [122, 172] width 49 height 5
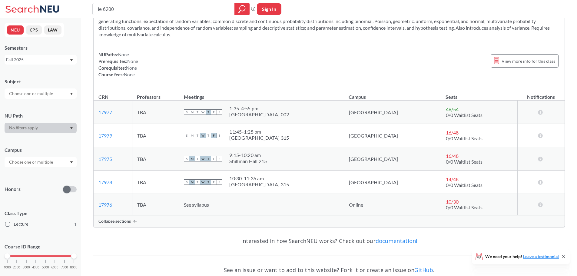
scroll to position [12, 0]
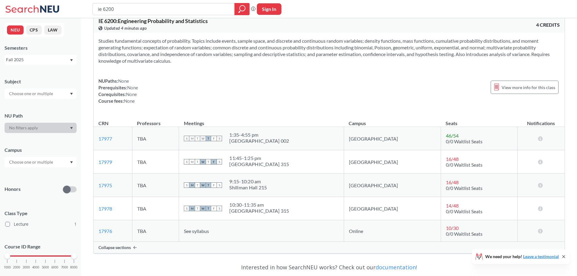
click at [385, 94] on div "NUPaths: None Prerequisites: None Corequisites: None Course fees: None View mor…" at bounding box center [329, 91] width 462 height 27
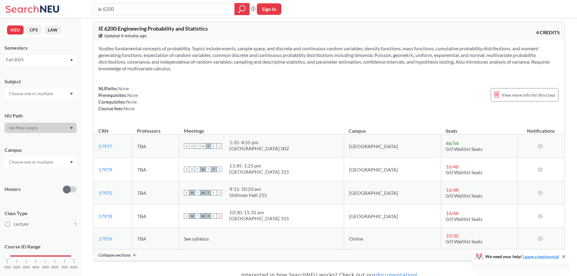
scroll to position [0, 0]
